Goal: Register for event/course

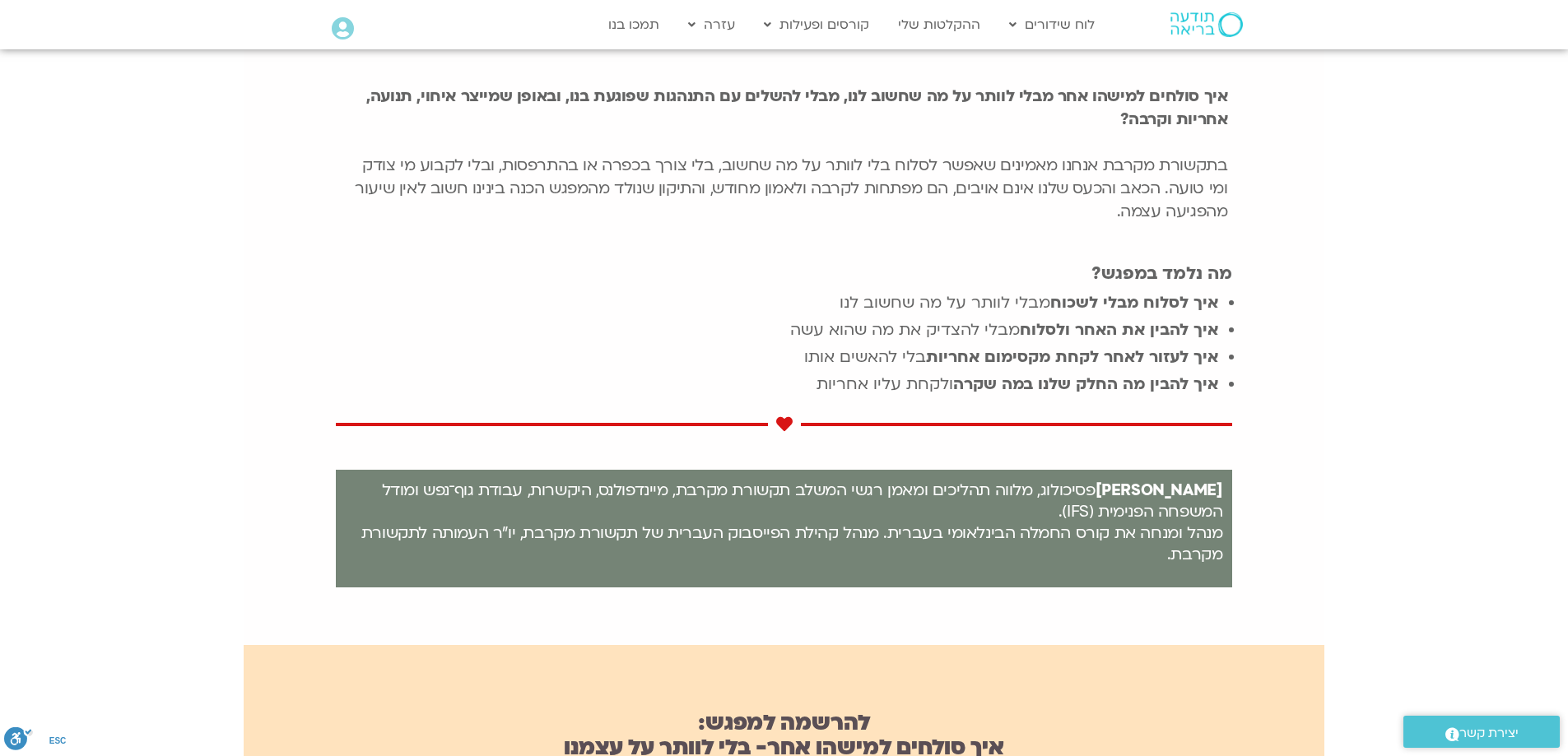
scroll to position [493, 0]
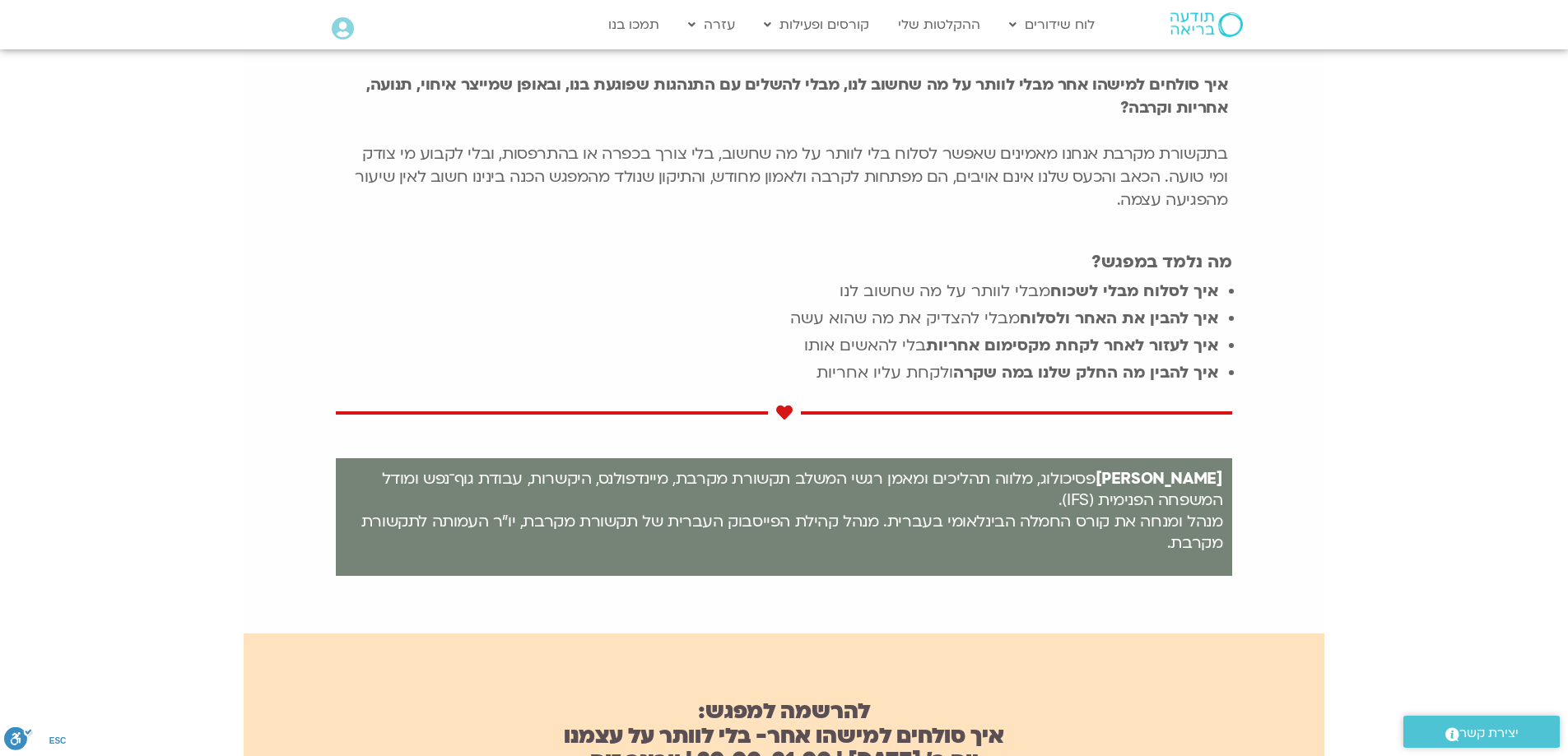
drag, startPoint x: 1230, startPoint y: 262, endPoint x: 809, endPoint y: 386, distance: 438.9
click at [809, 386] on div "איך סולחים למישהו אחר מבלי לוותר על מה שחשוב לנו, מבלי להשלים עם התנהגות שפוגעת…" at bounding box center [784, 335] width 897 height 549
copy div "מה נלמד במפגש? איך לסלוח מבלי לשכוח מבלי לוותר על מה שחשוב לנו איך להבין את האח…"
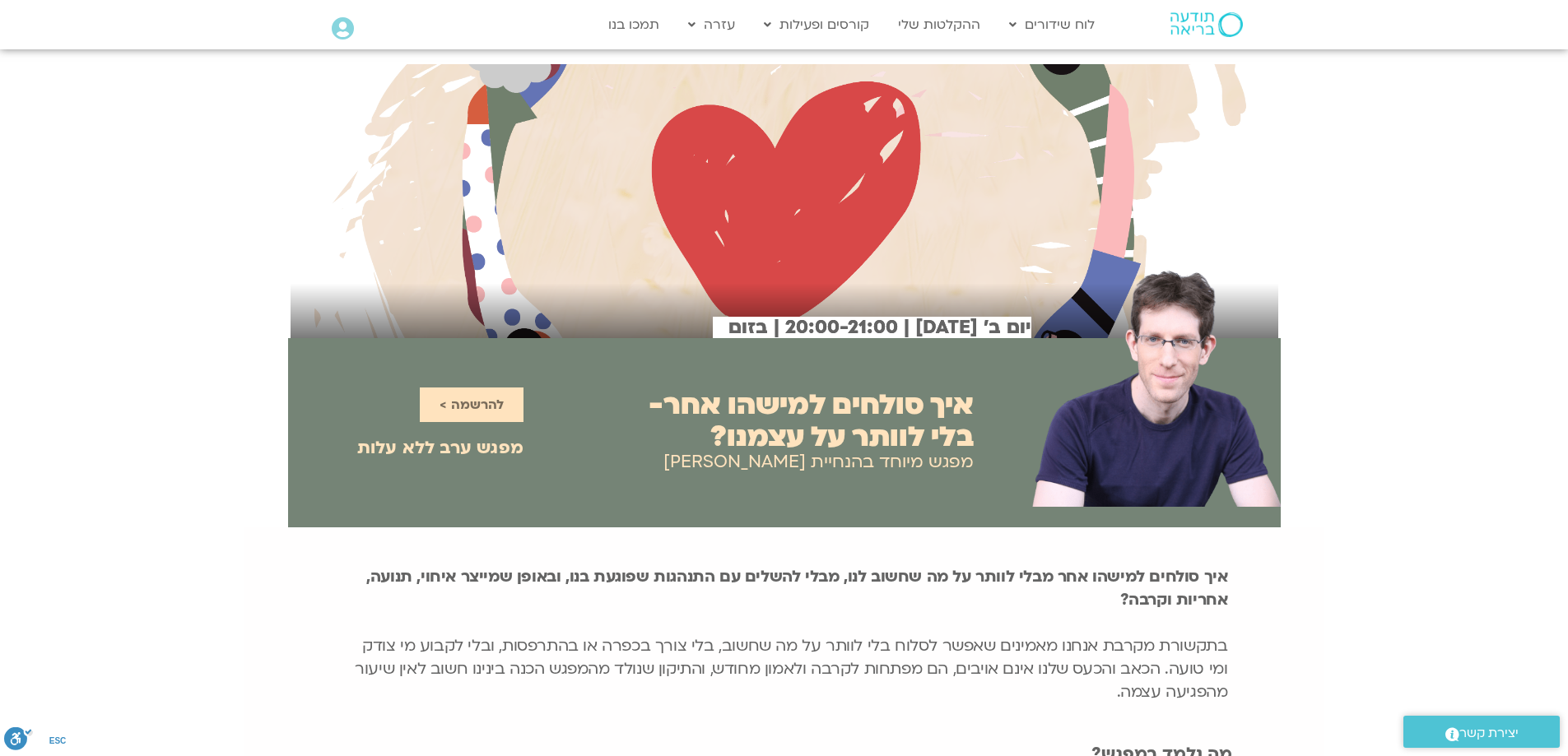
scroll to position [0, 0]
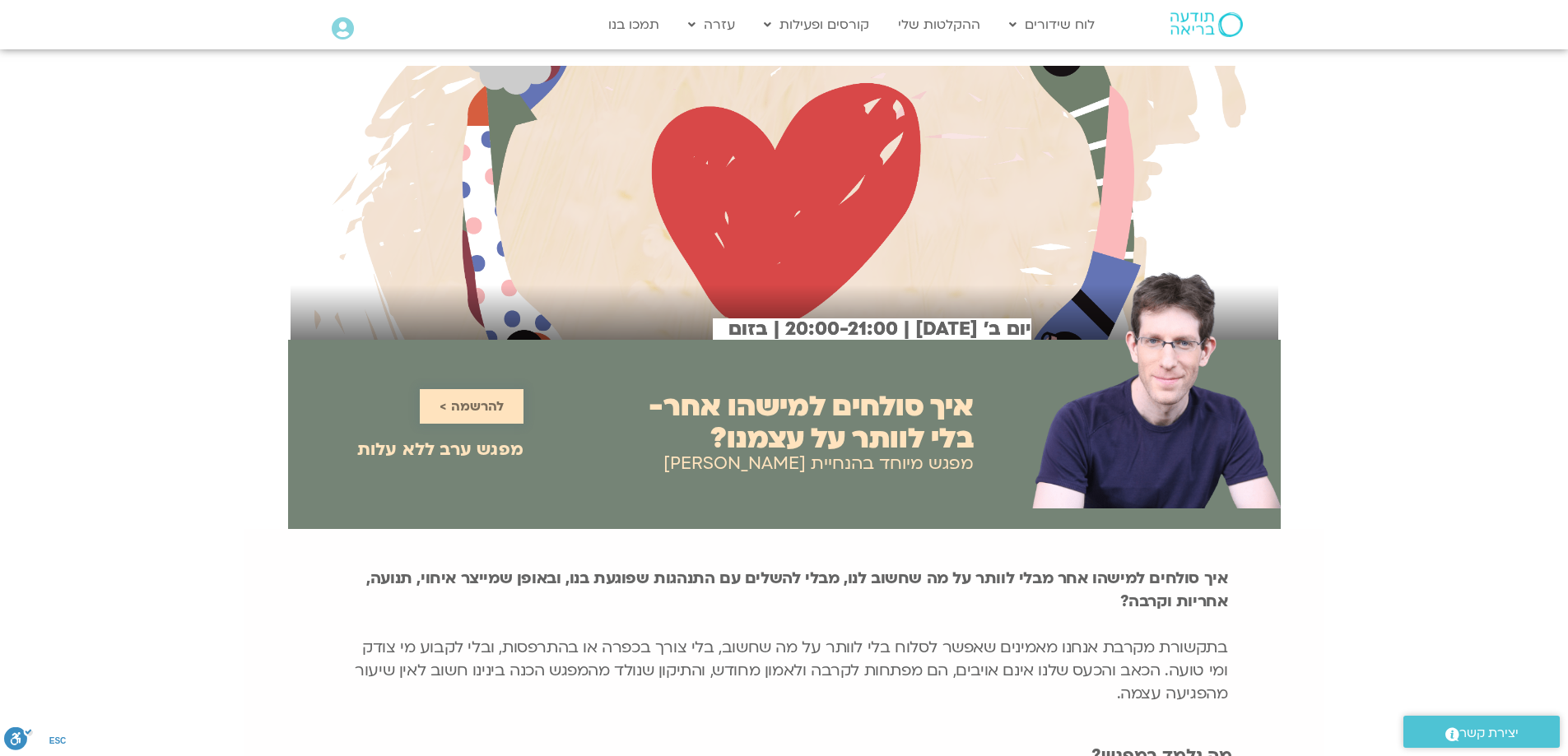
click at [478, 402] on span "להרשמה >" at bounding box center [472, 406] width 64 height 15
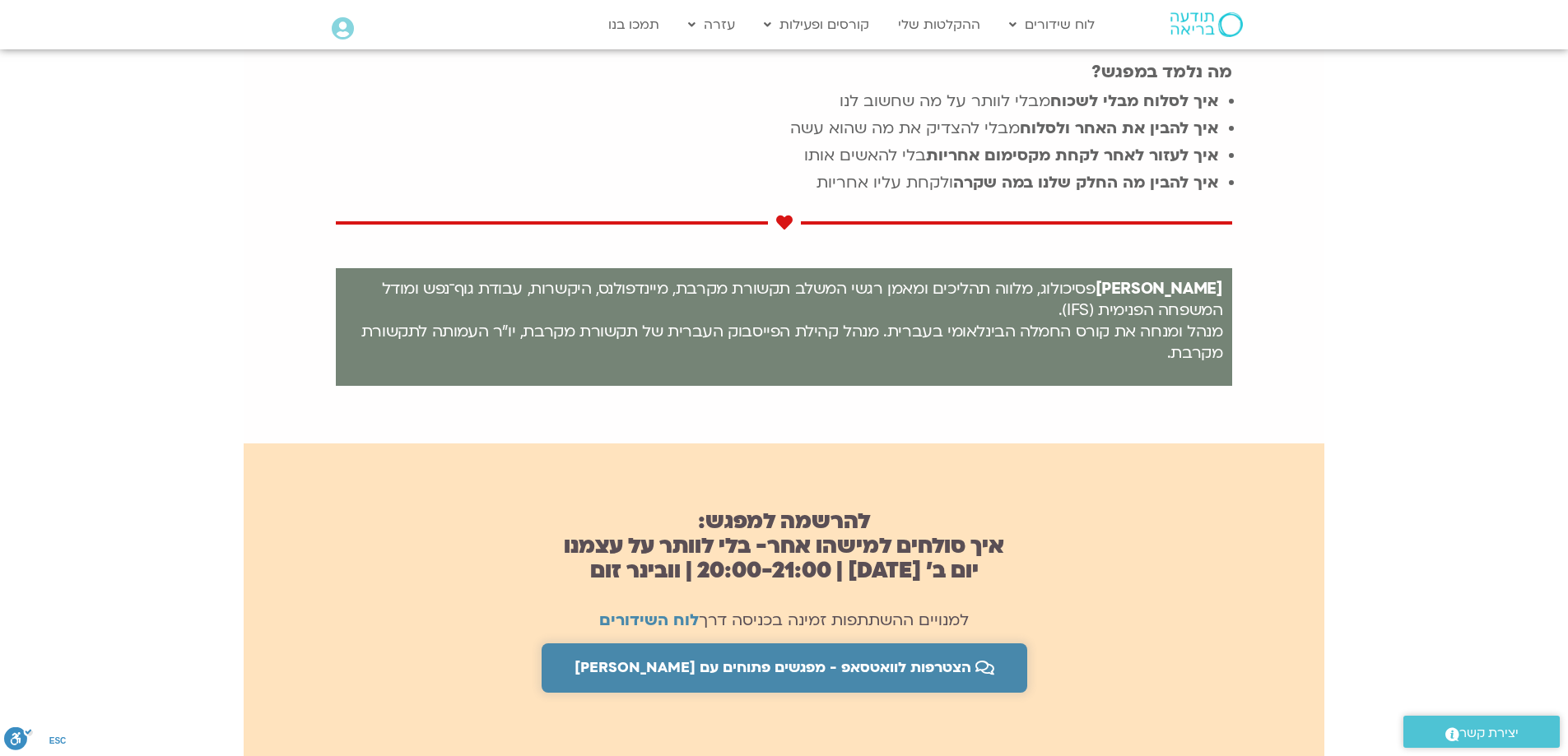
scroll to position [683, 0]
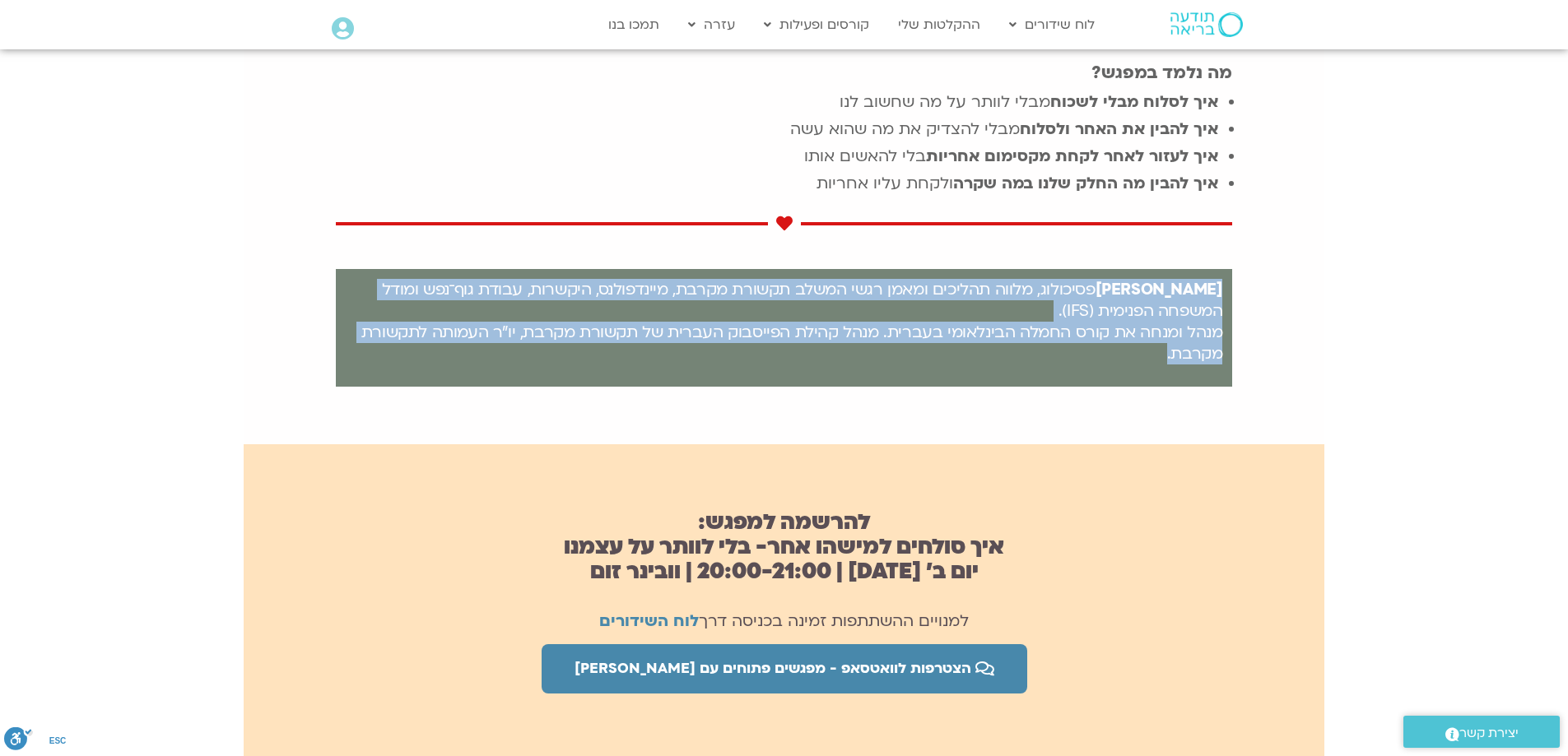
drag, startPoint x: 1221, startPoint y: 288, endPoint x: 1152, endPoint y: 349, distance: 92.1
click at [1152, 349] on p "ערן טייכר פסיכולוג, מלווה תהליכים ומאמן רגשי המשלב תקשורת מקרבת, מיינדפולנס, הי…" at bounding box center [784, 322] width 877 height 86
copy p "ערן טייכר פסיכולוג, מלווה תהליכים ומאמן רגשי המשלב תקשורת מקרבת, מיינדפולנס, הי…"
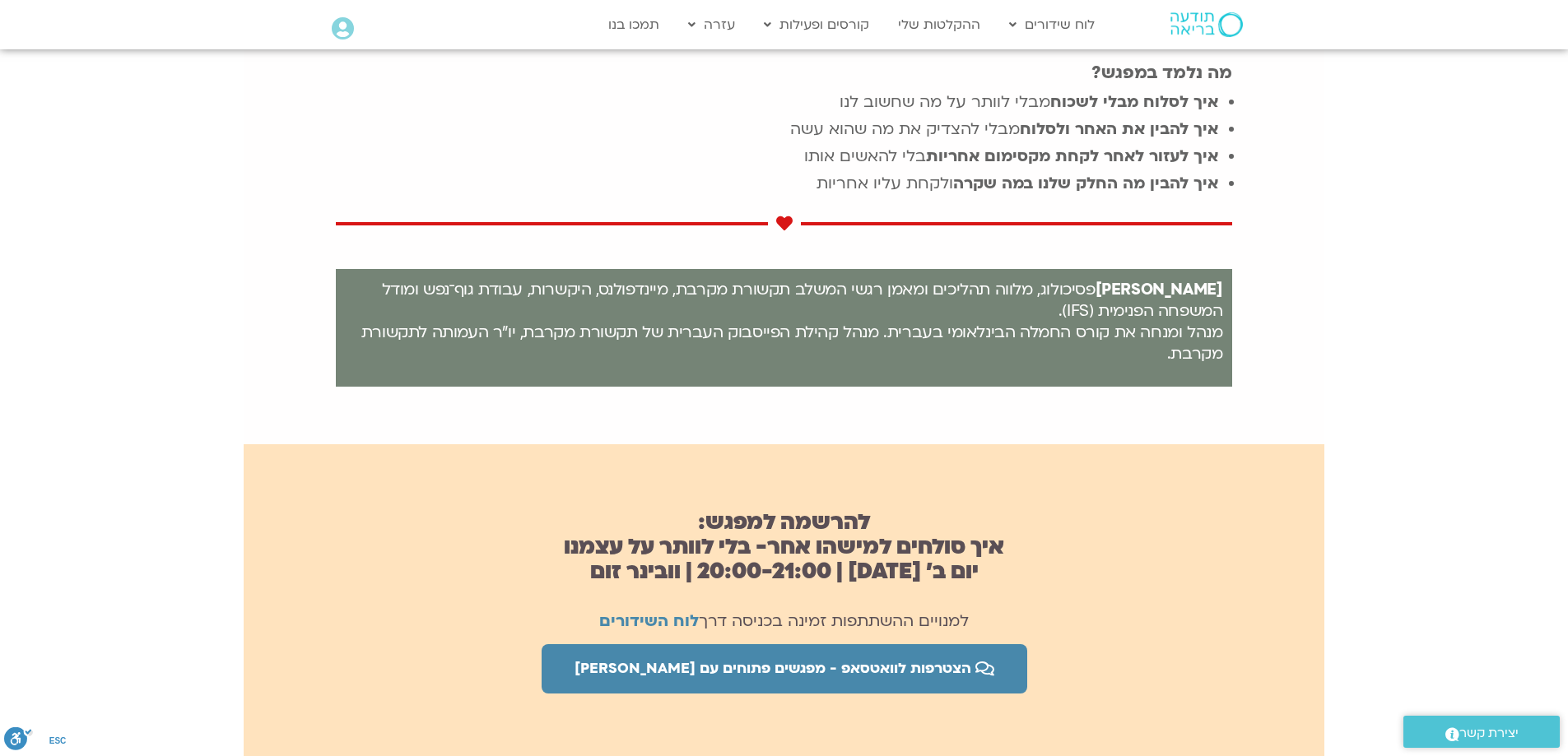
click at [1107, 203] on div at bounding box center [784, 224] width 897 height 41
